Goal: Information Seeking & Learning: Learn about a topic

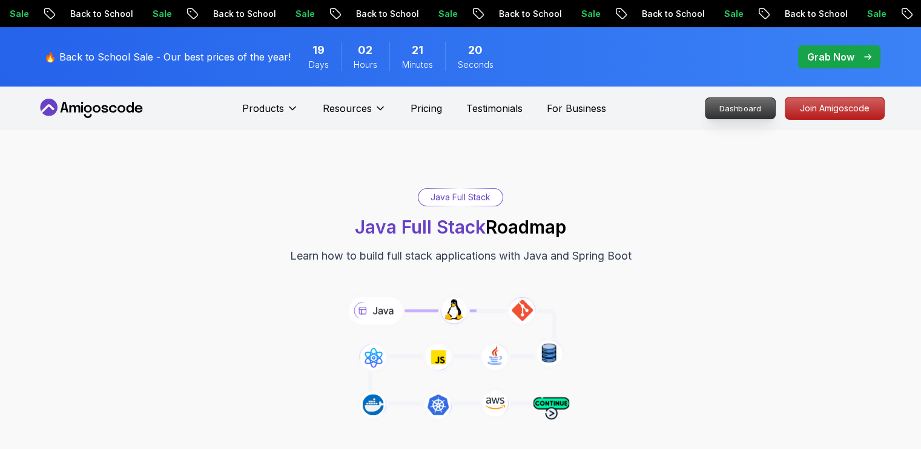
click at [754, 107] on p "Dashboard" at bounding box center [740, 108] width 70 height 21
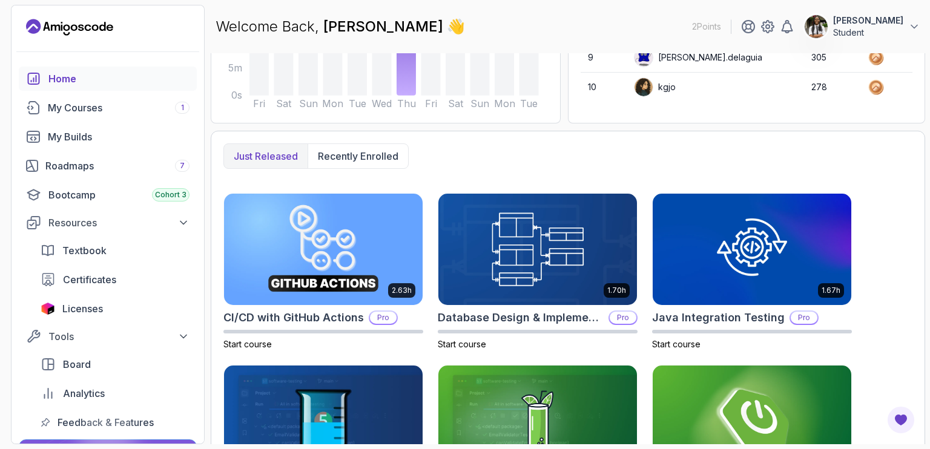
scroll to position [242, 0]
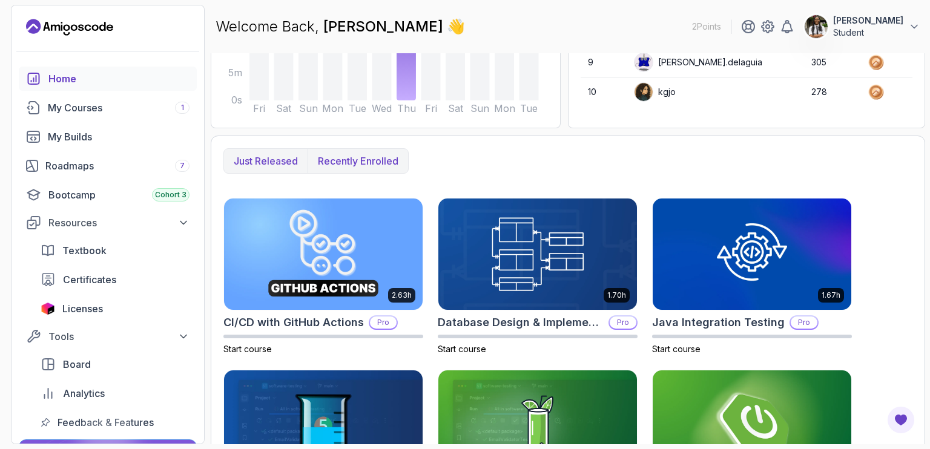
click at [367, 154] on p "Recently enrolled" at bounding box center [358, 161] width 80 height 15
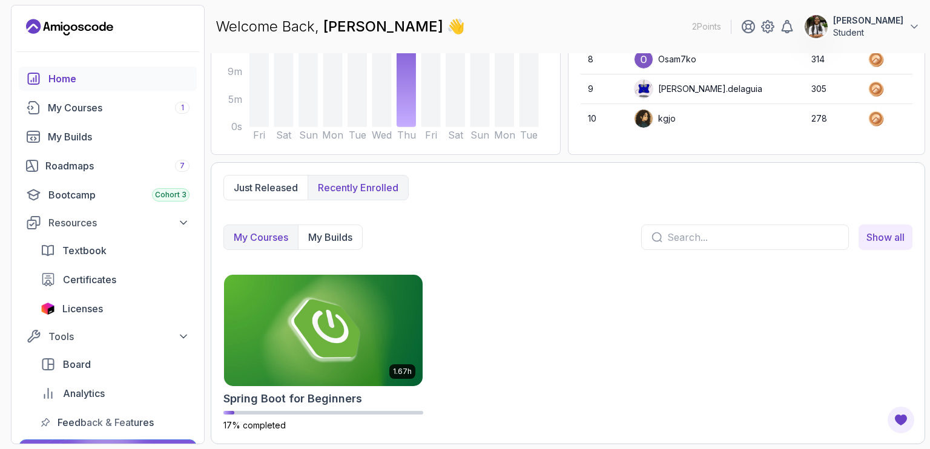
scroll to position [214, 0]
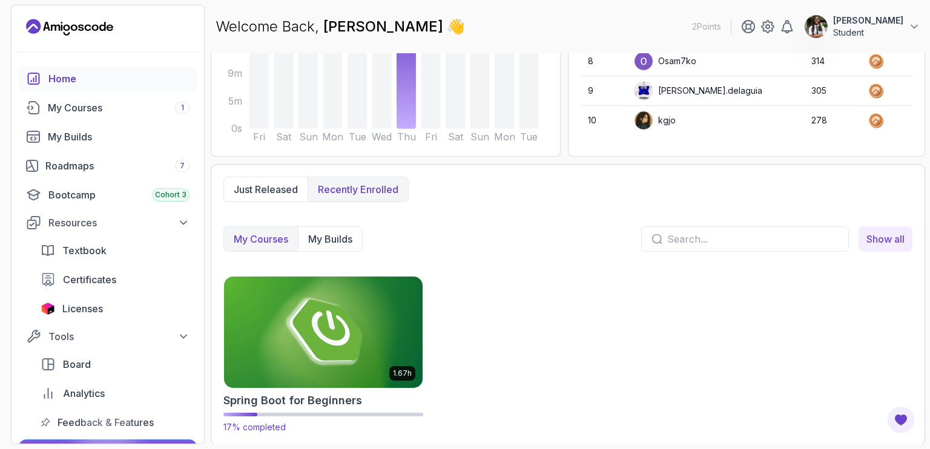
click at [339, 331] on img at bounding box center [323, 332] width 208 height 117
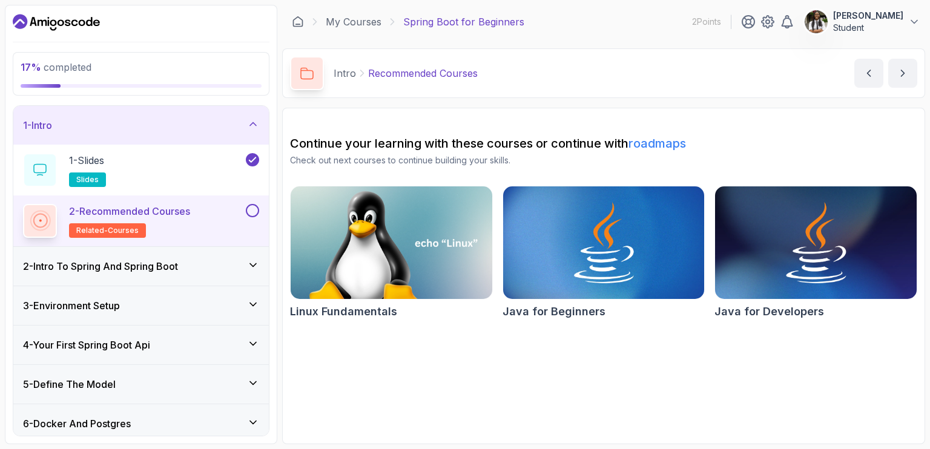
click at [138, 267] on h3 "2 - Intro To Spring And Spring Boot" at bounding box center [100, 266] width 155 height 15
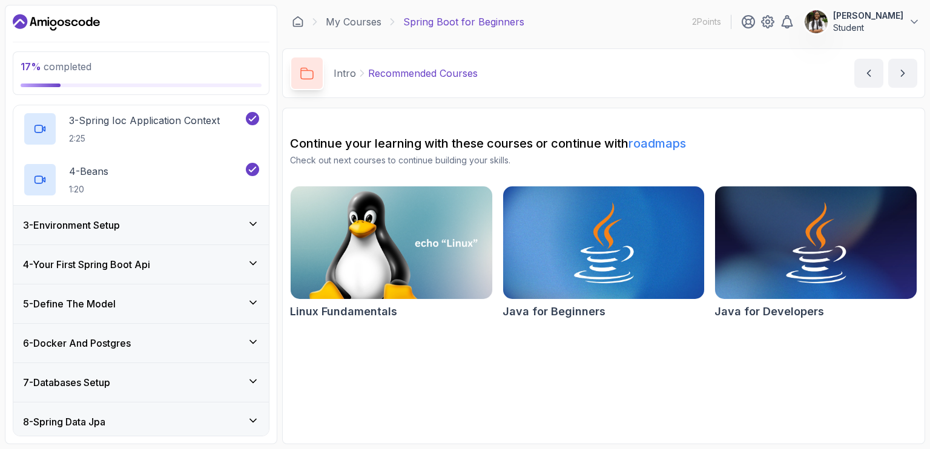
click at [166, 277] on div "4 - Your First Spring Boot Api" at bounding box center [140, 264] width 255 height 39
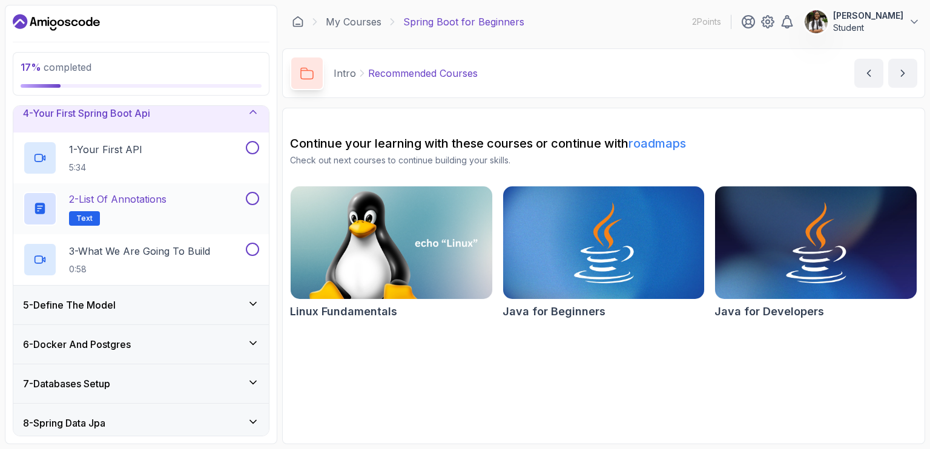
scroll to position [78, 0]
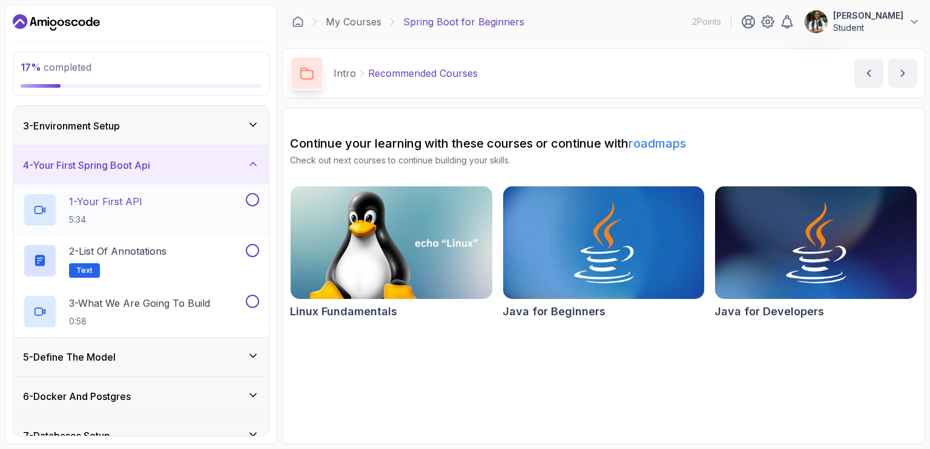
click at [159, 220] on div "1 - Your First API 5:34" at bounding box center [133, 210] width 220 height 34
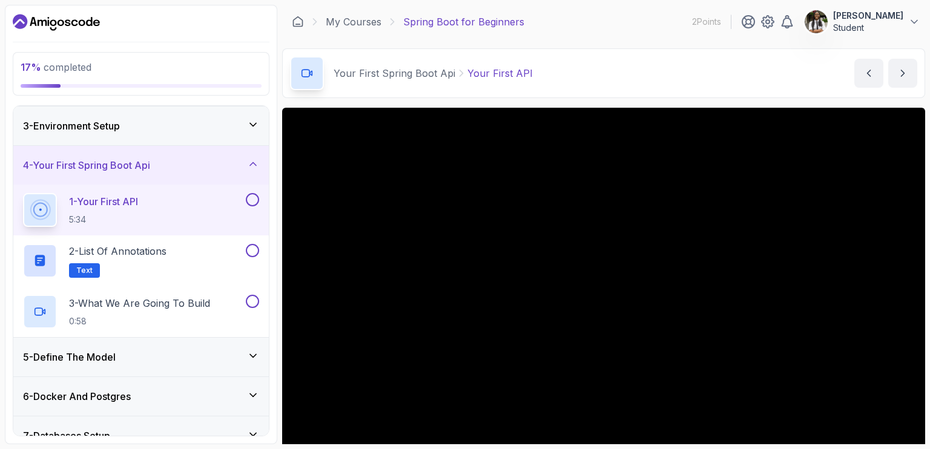
scroll to position [121, 0]
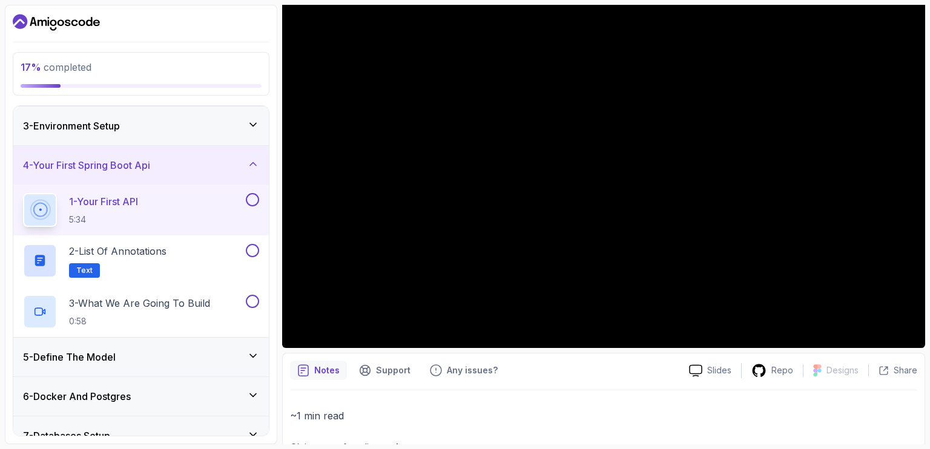
click at [258, 357] on icon at bounding box center [253, 356] width 12 height 12
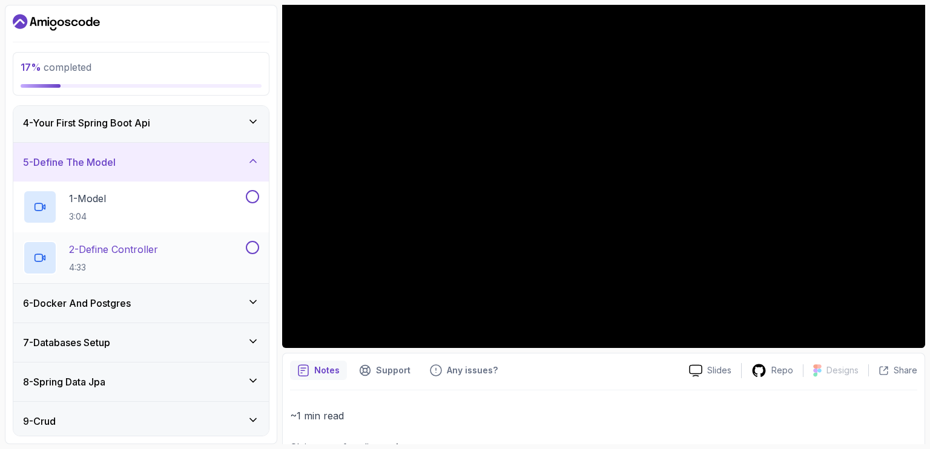
scroll to position [139, 0]
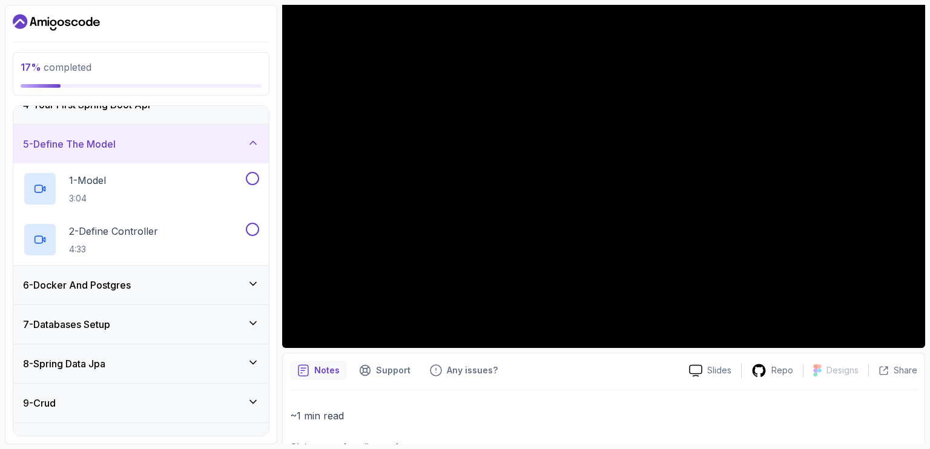
click at [245, 283] on div "6 - Docker And Postgres" at bounding box center [141, 285] width 236 height 15
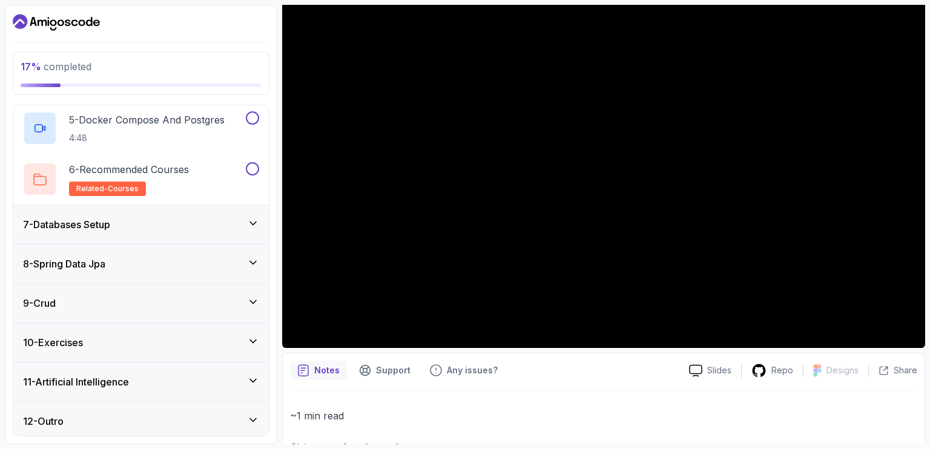
click at [223, 223] on div "7 - Databases Setup" at bounding box center [141, 224] width 236 height 15
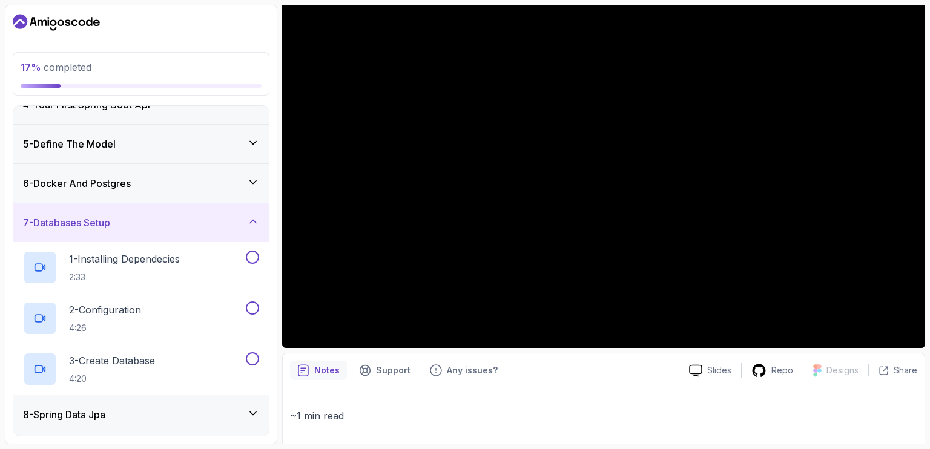
click at [183, 403] on div "8 - Spring Data Jpa" at bounding box center [140, 414] width 255 height 39
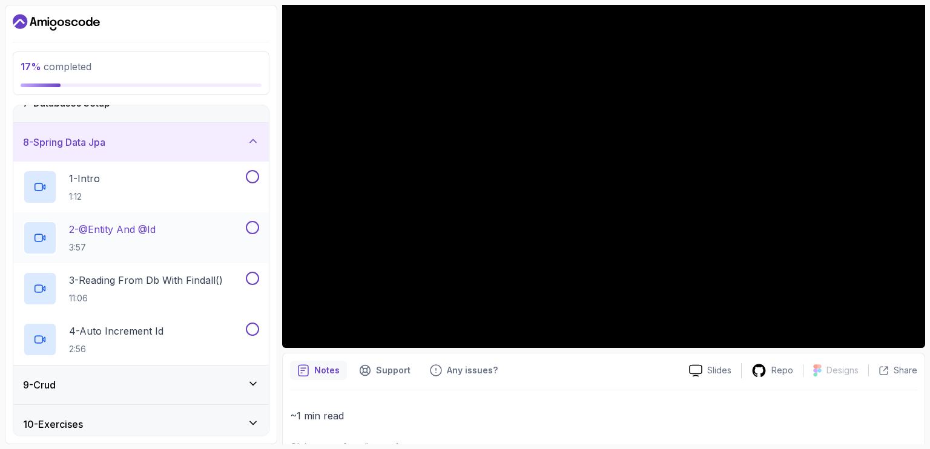
scroll to position [260, 0]
click at [216, 372] on div "9 - Crud" at bounding box center [140, 383] width 255 height 39
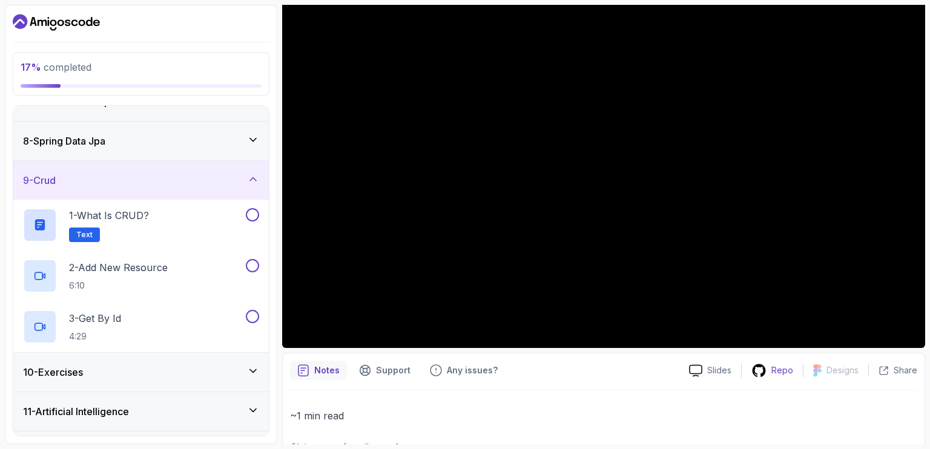
click at [773, 367] on p "Repo" at bounding box center [782, 370] width 22 height 12
